Goal: Transaction & Acquisition: Obtain resource

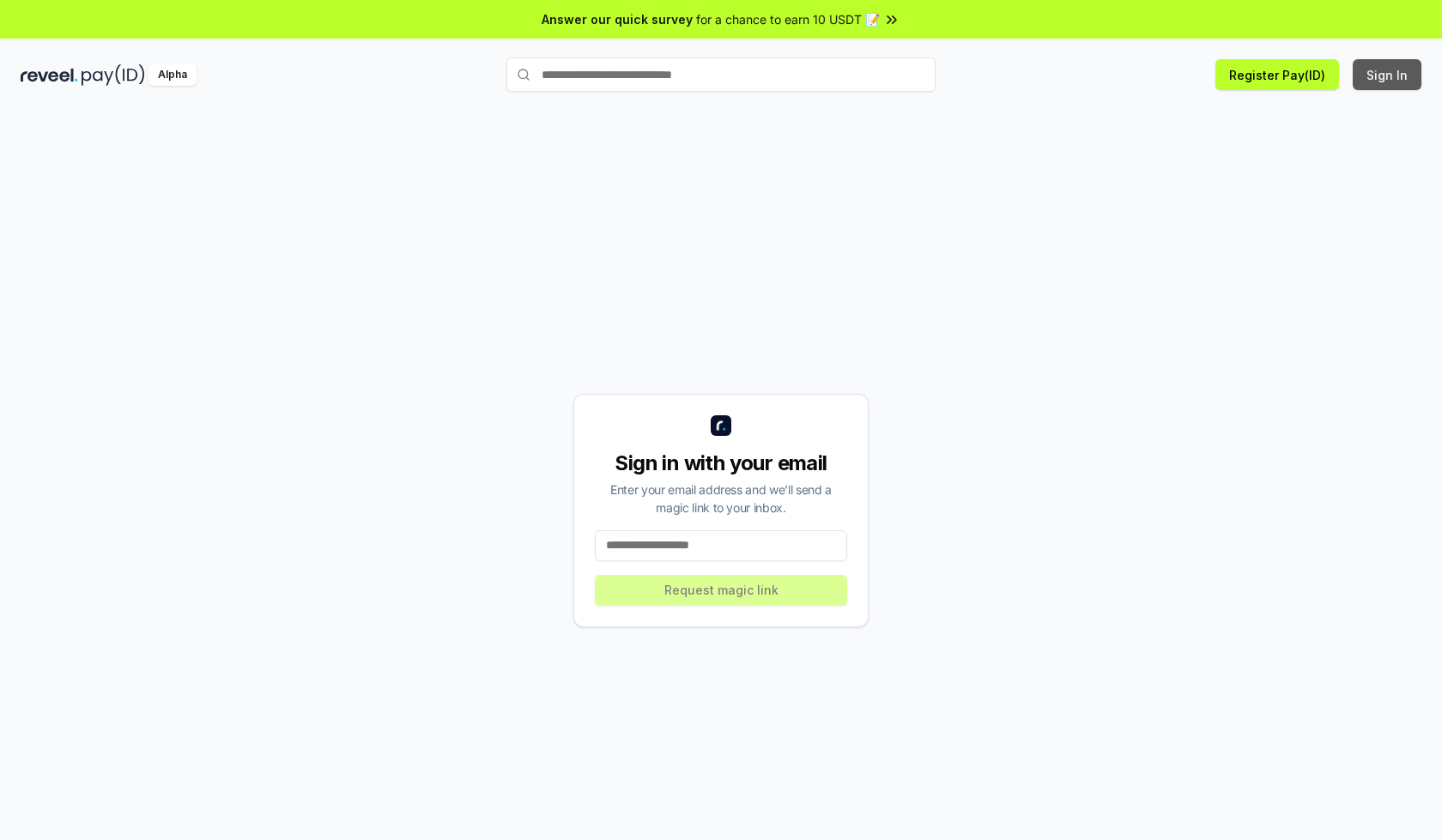
click at [1388, 74] on button "Sign In" at bounding box center [1387, 74] width 69 height 31
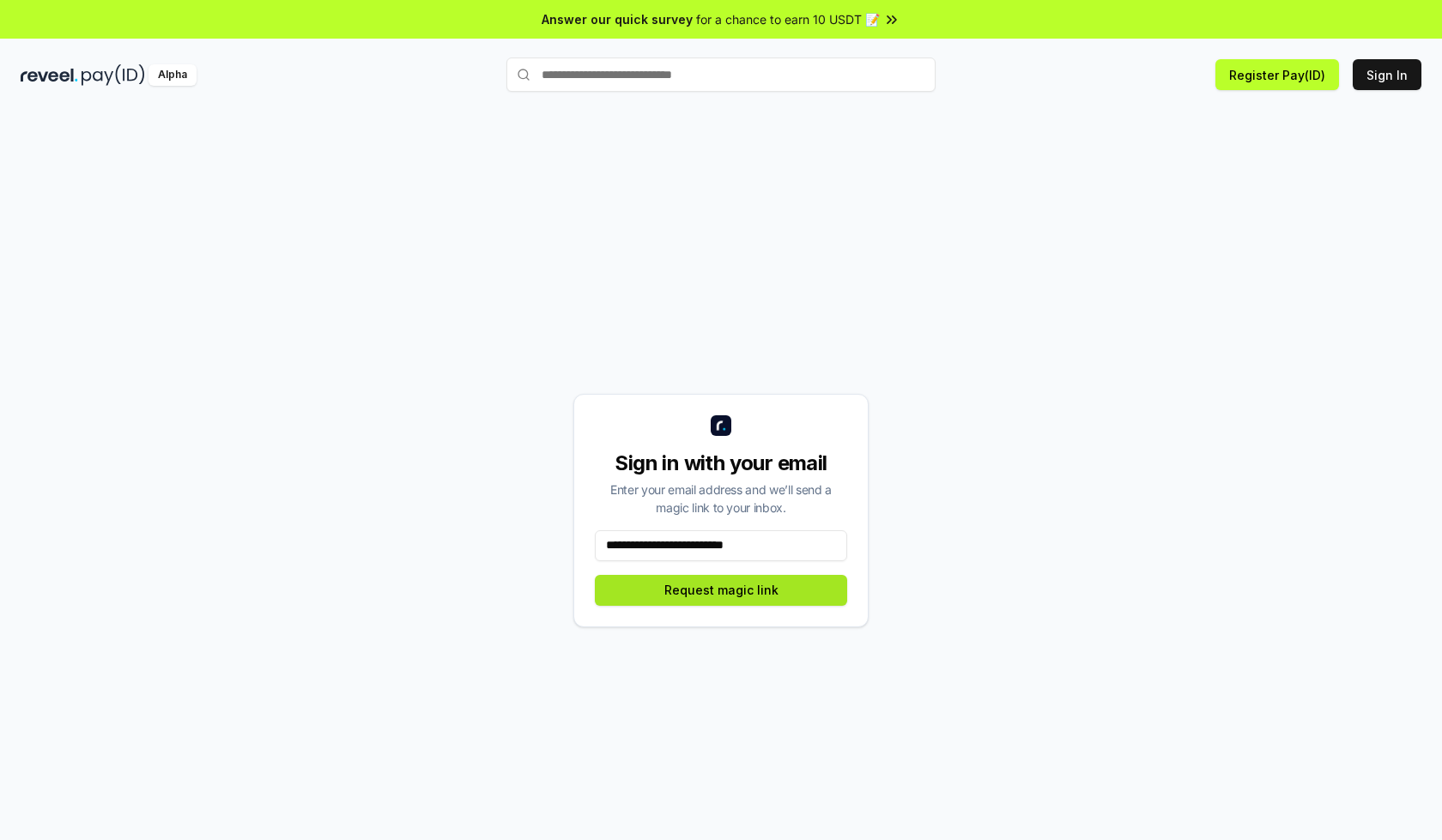
type input "**********"
click at [721, 589] on button "Request magic link" at bounding box center [721, 590] width 253 height 31
